Goal: Transaction & Acquisition: Purchase product/service

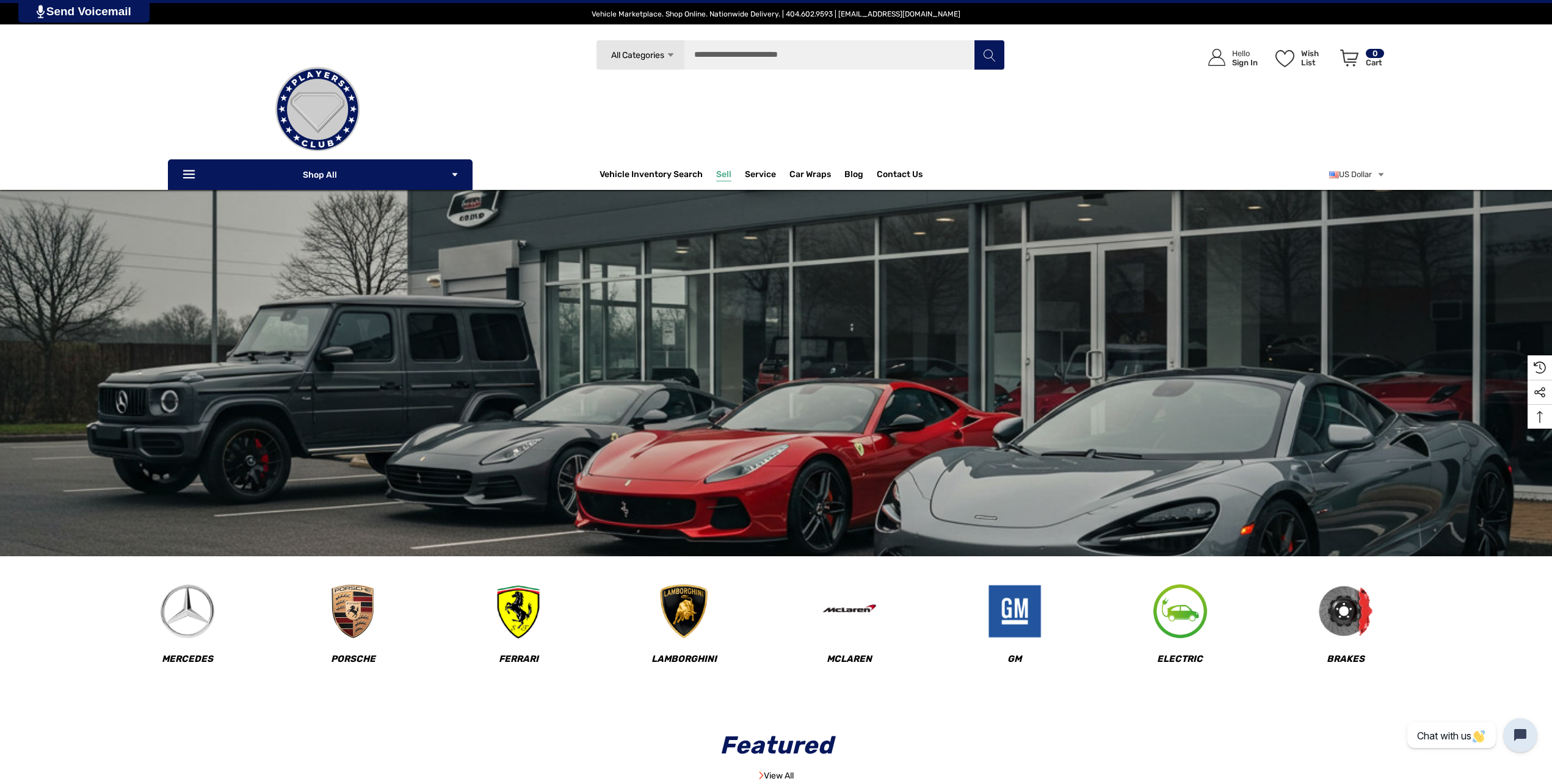
click at [723, 180] on span "Sell" at bounding box center [723, 175] width 15 height 14
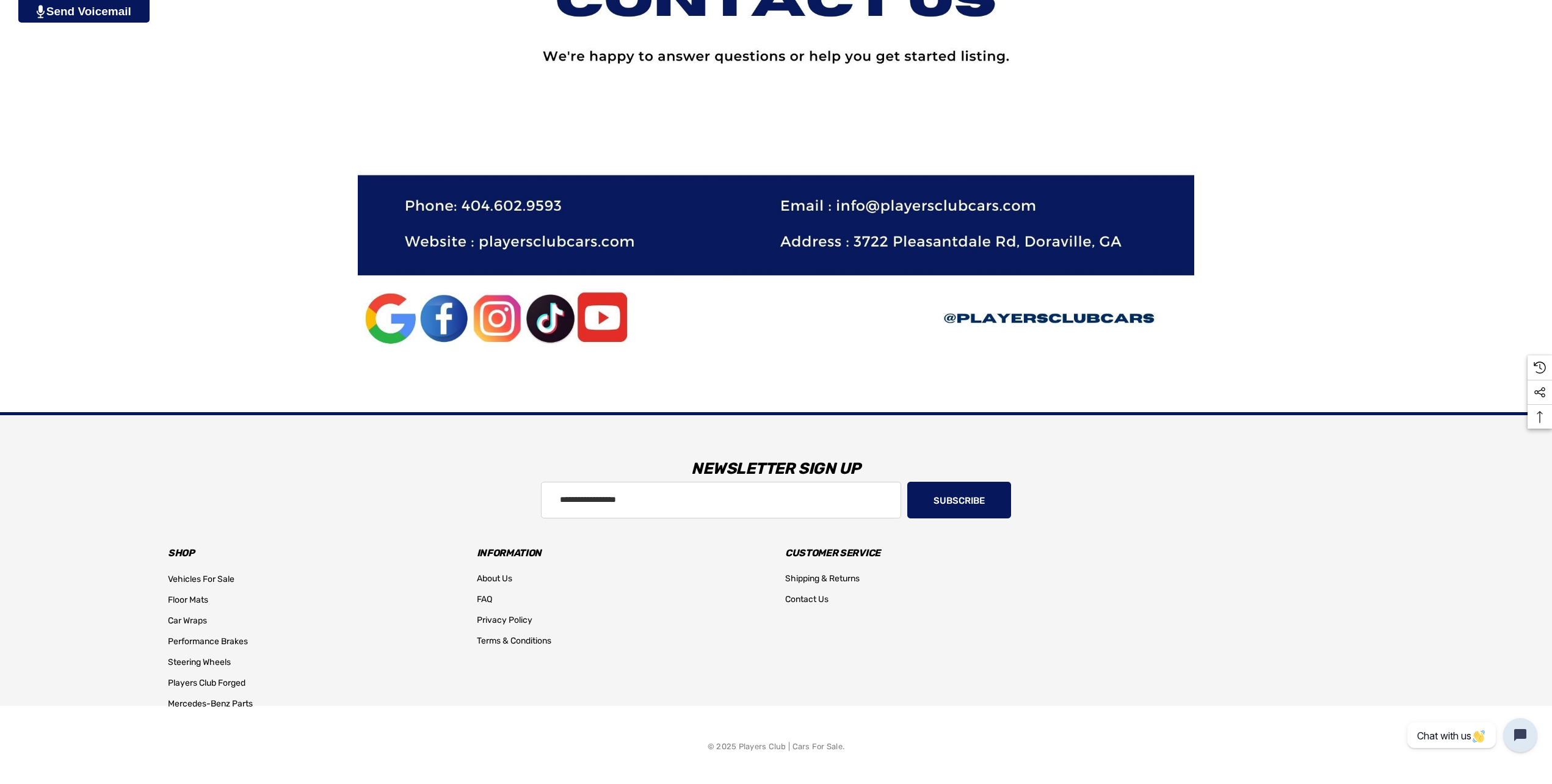
scroll to position [1824, 0]
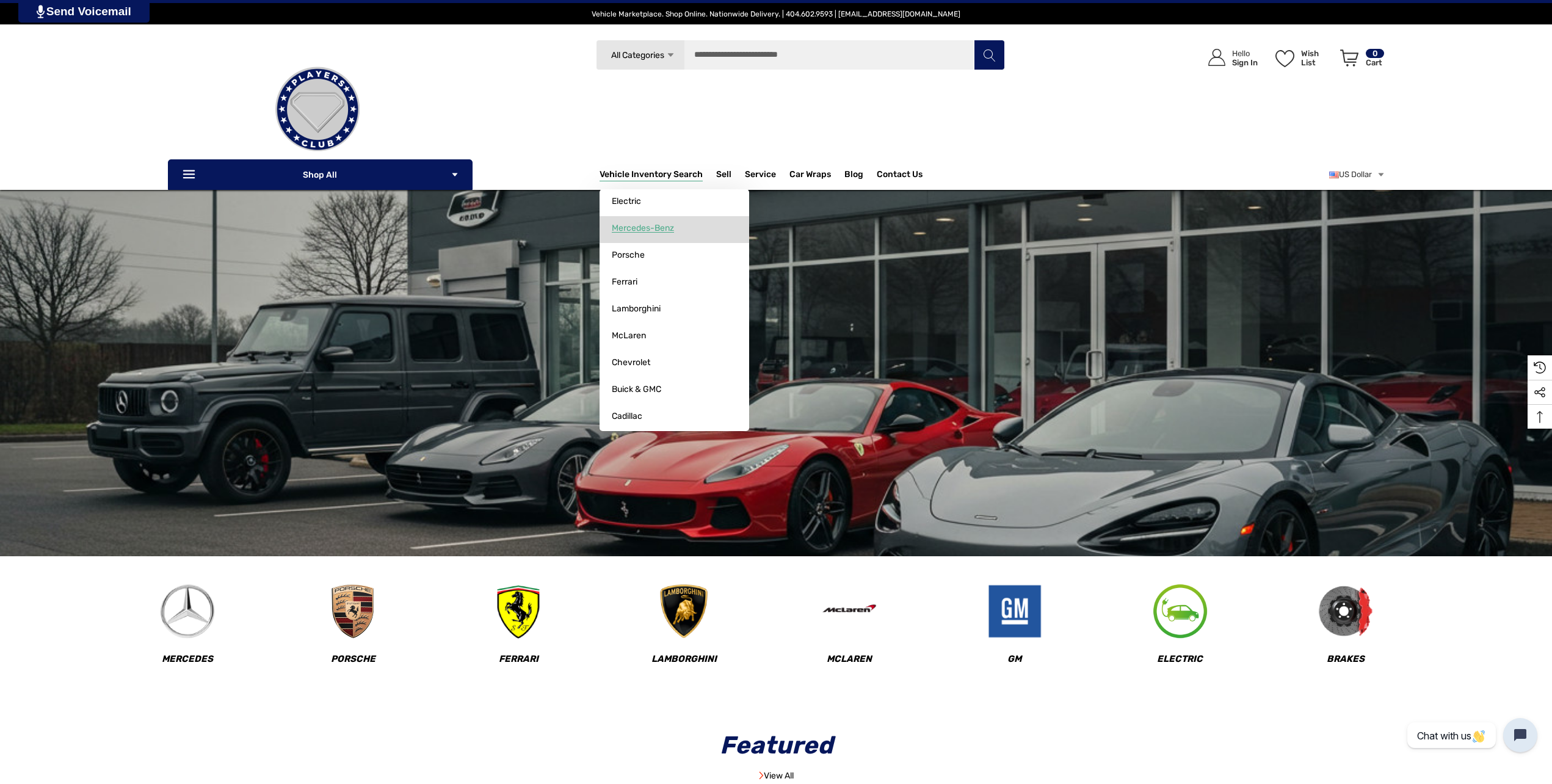
click at [638, 232] on span "Mercedes-Benz" at bounding box center [643, 228] width 63 height 11
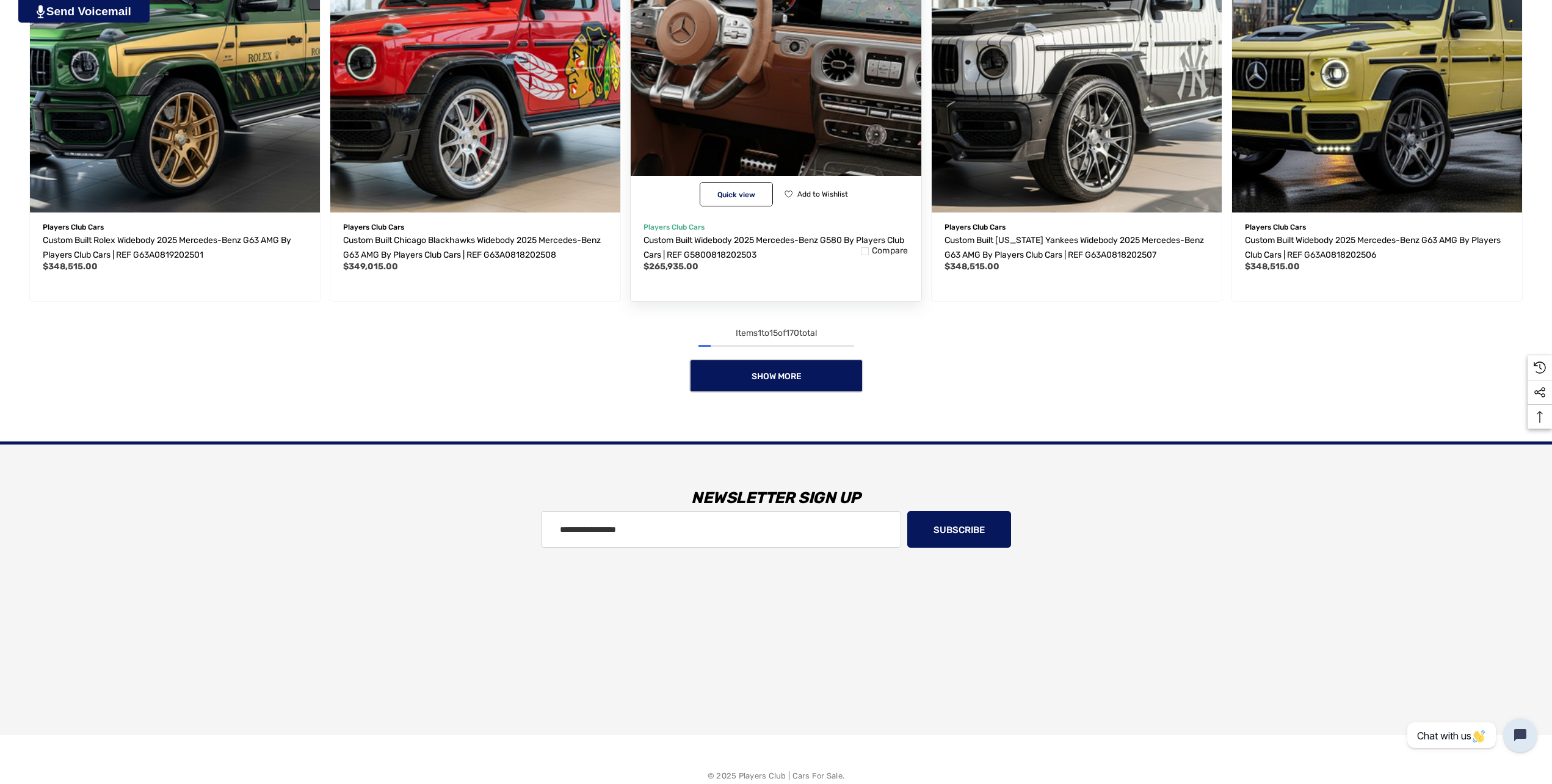
scroll to position [1295, 0]
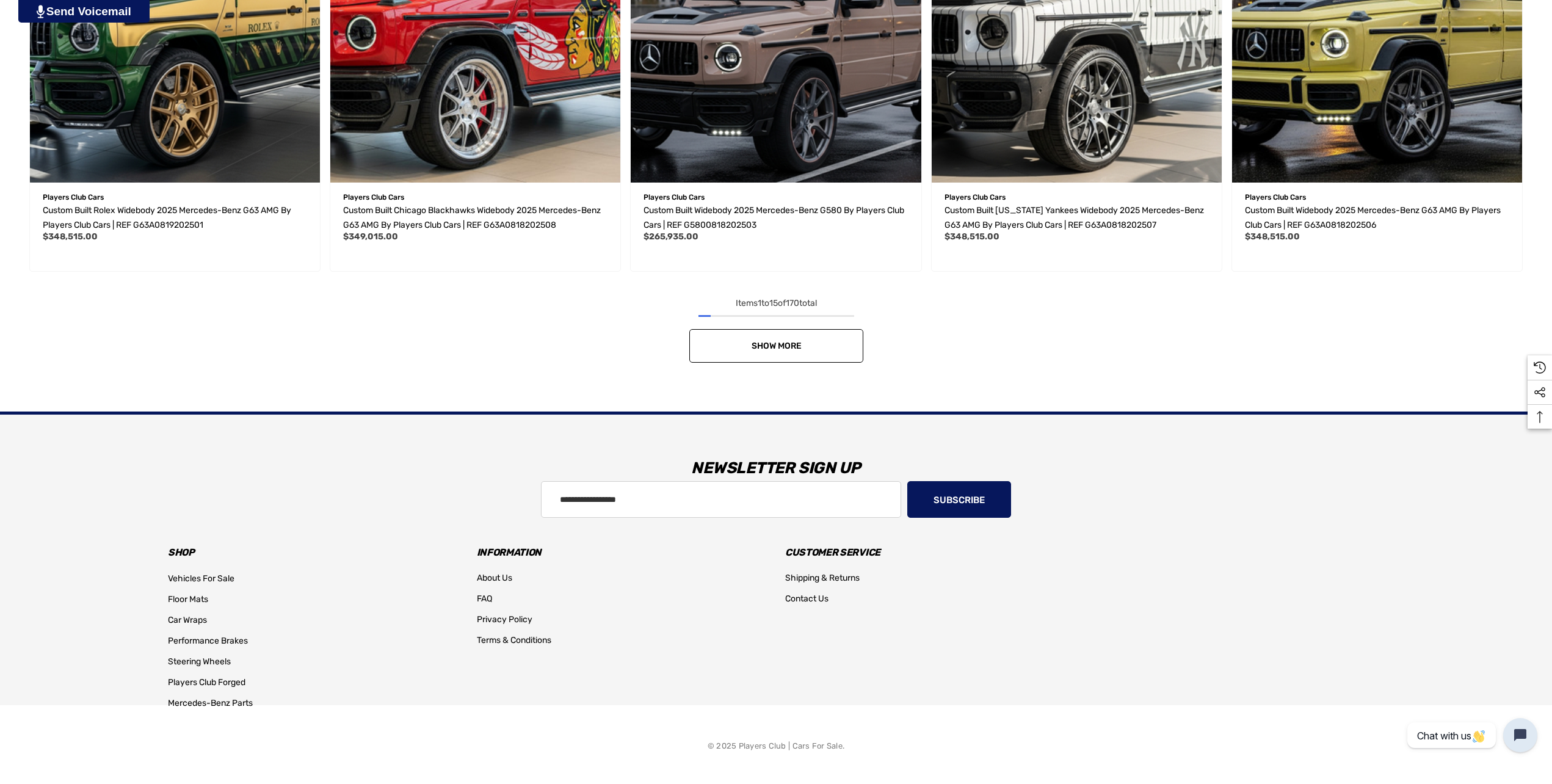
click at [763, 351] on link "Show More" at bounding box center [776, 346] width 174 height 34
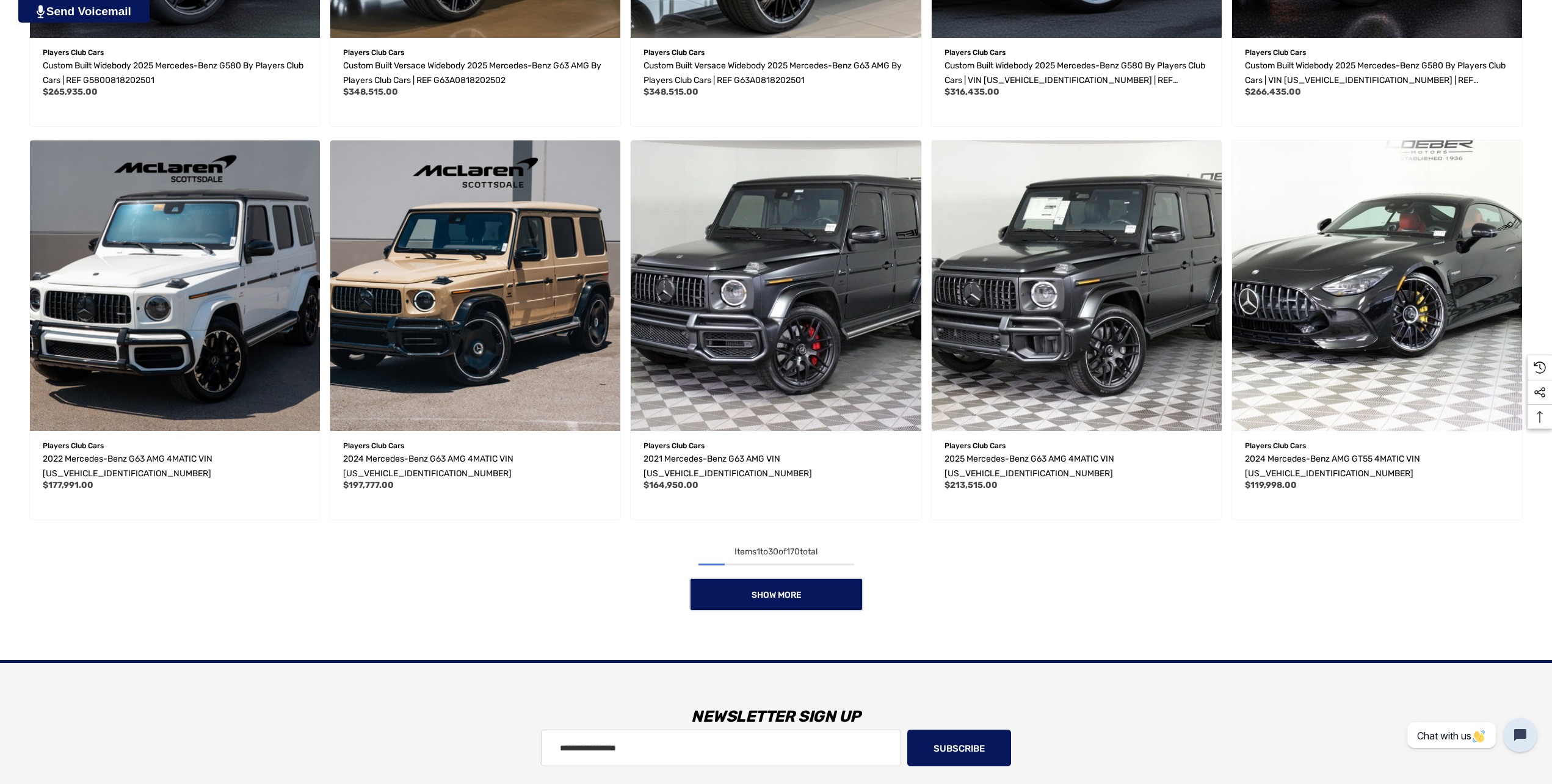
scroll to position [2333, 0]
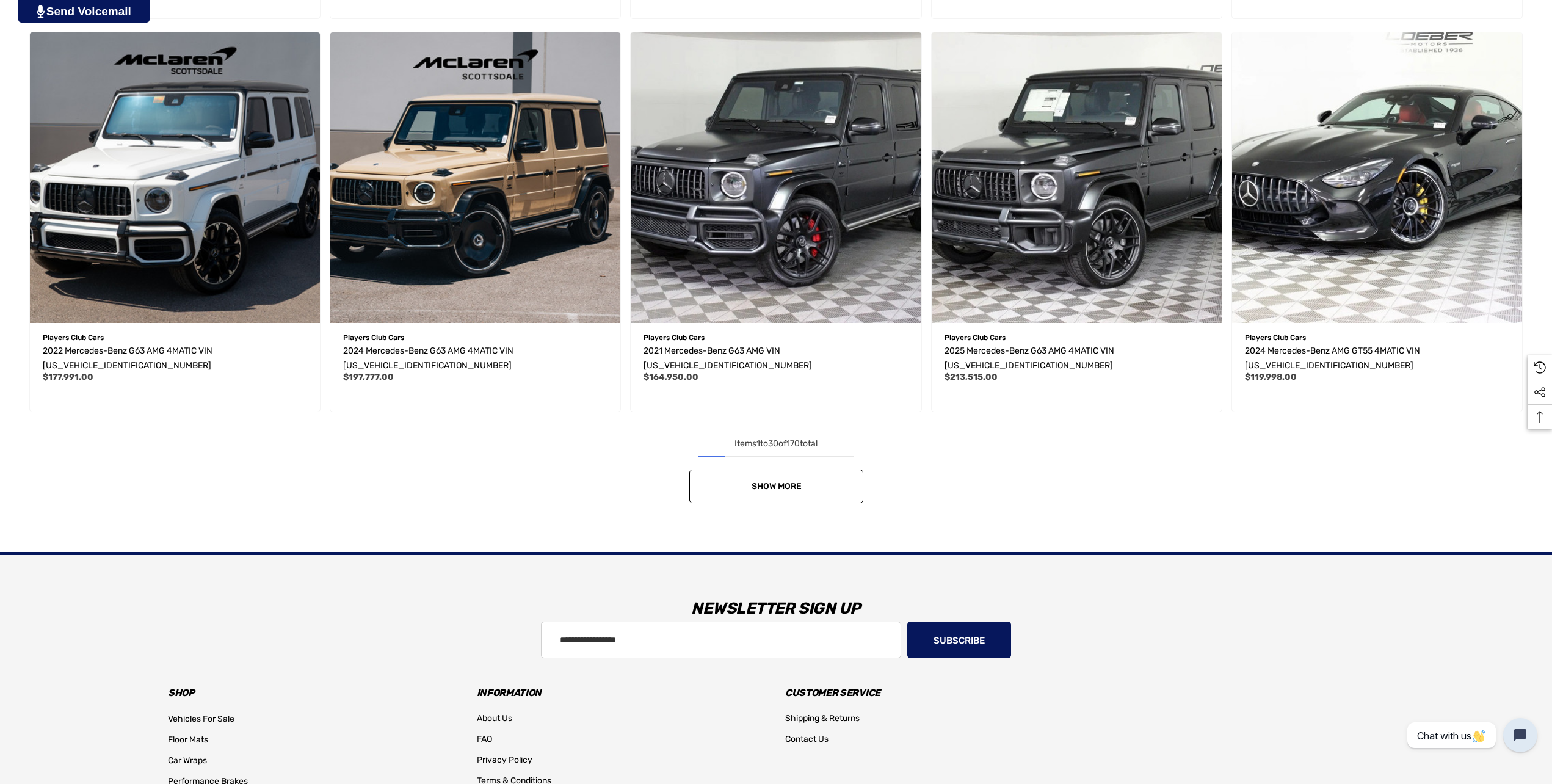
click at [817, 480] on link "Show More" at bounding box center [776, 486] width 174 height 34
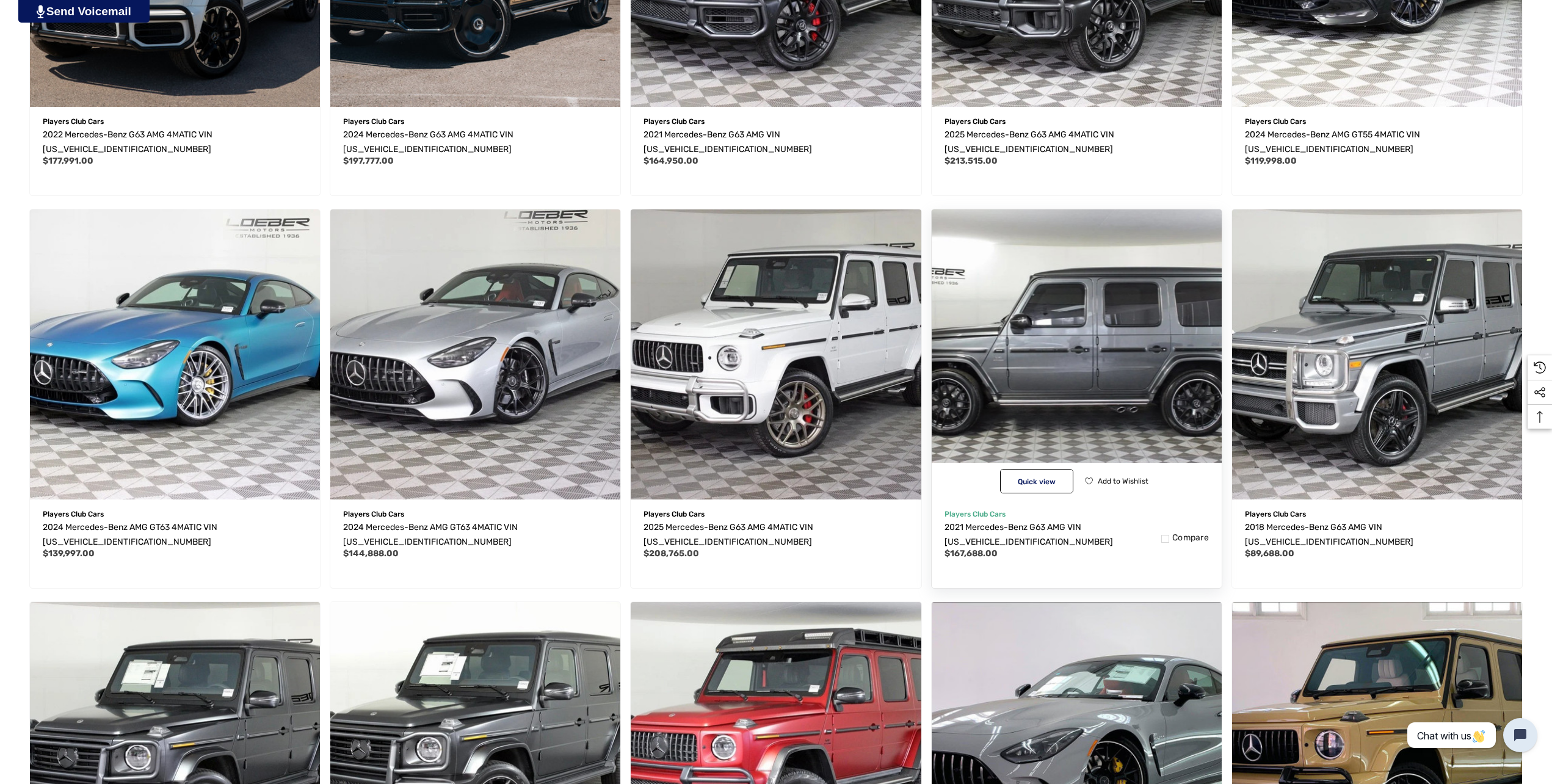
scroll to position [2576, 0]
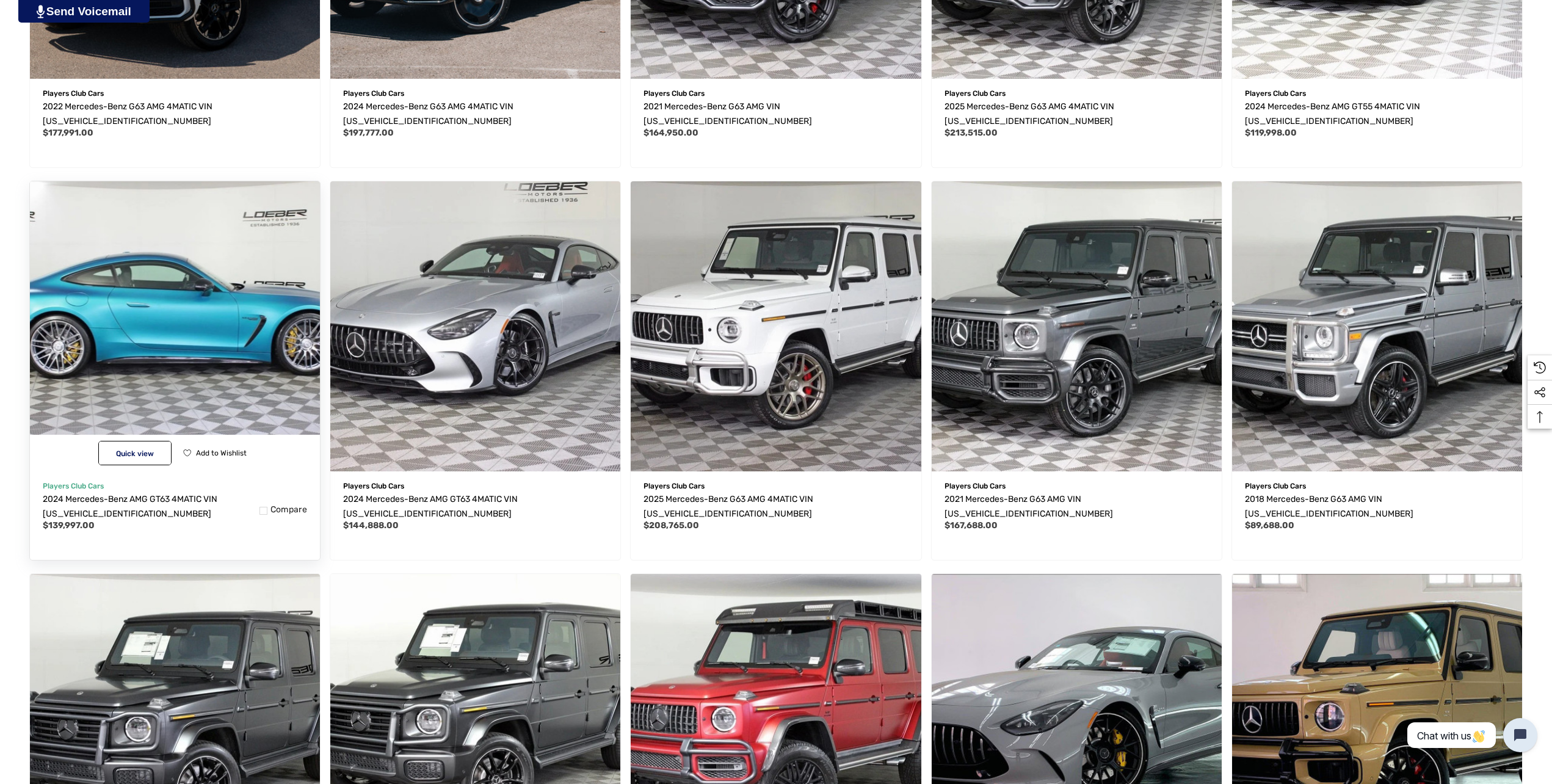
click at [240, 304] on img "2024 Mercedes-Benz AMG GT63 4MATIC VIN W1KRJ7JB0RF001906,$139,997.00\a" at bounding box center [175, 326] width 319 height 319
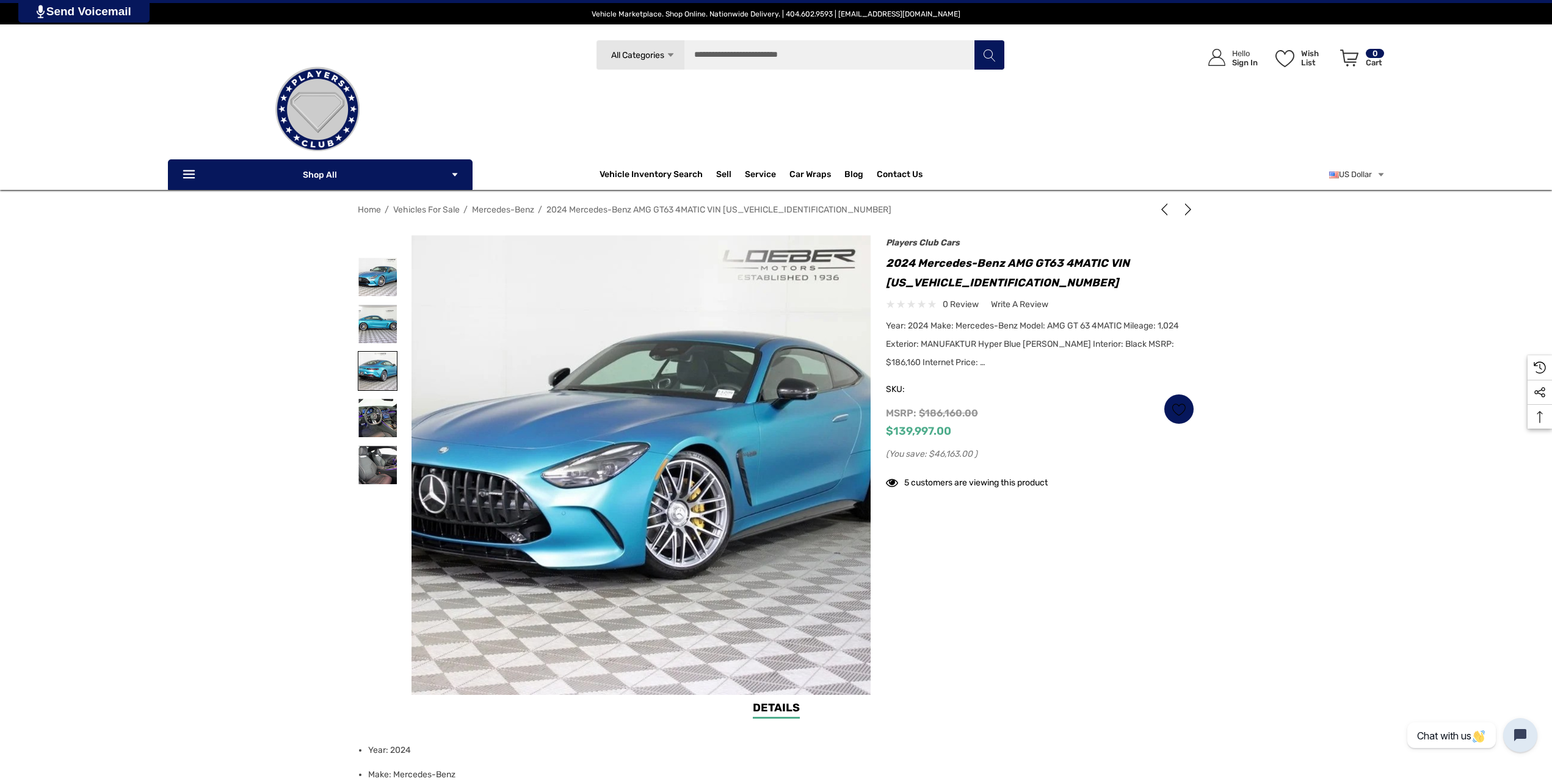
click at [363, 387] on img at bounding box center [378, 371] width 39 height 39
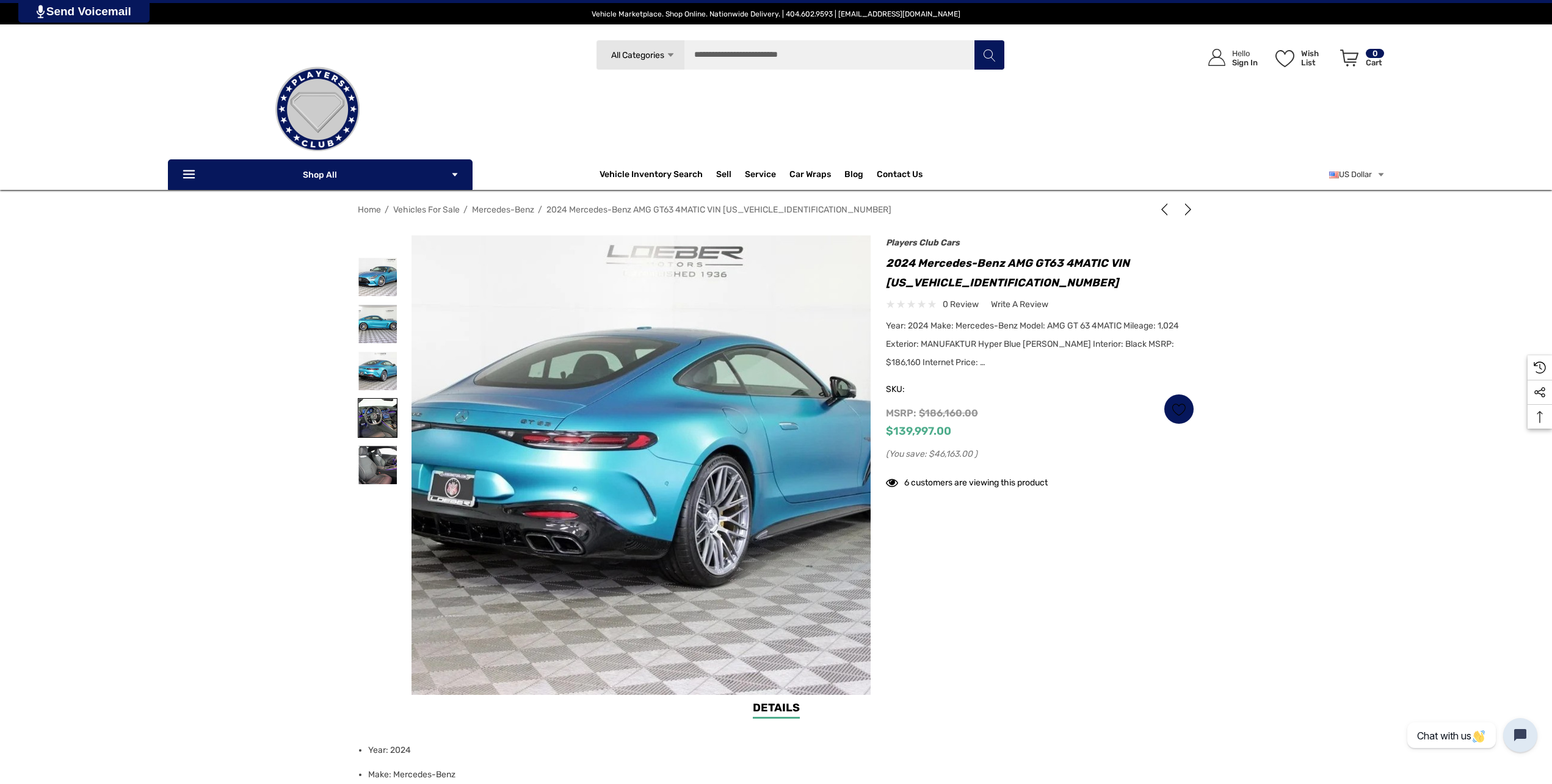
click at [372, 415] on img at bounding box center [378, 418] width 39 height 39
